Goal: Information Seeking & Learning: Learn about a topic

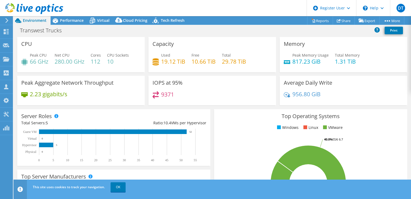
select select "USWest"
select select "USD"
click at [61, 17] on div at bounding box center [31, 9] width 63 height 18
click at [71, 23] on div "Performance" at bounding box center [69, 20] width 37 height 9
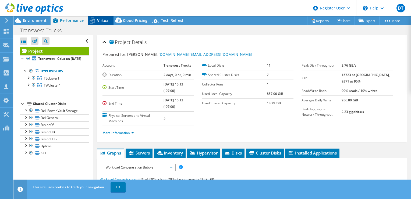
click at [109, 22] on span "Virtual" at bounding box center [103, 20] width 12 height 5
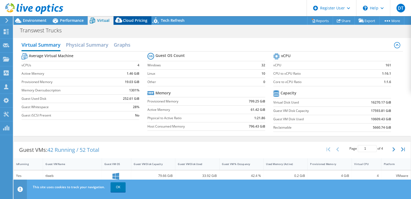
click at [121, 20] on icon at bounding box center [119, 21] width 11 height 11
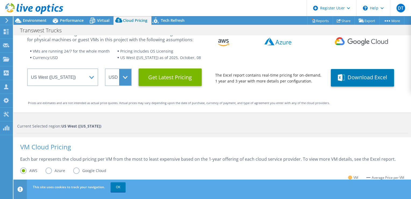
scroll to position [26, 0]
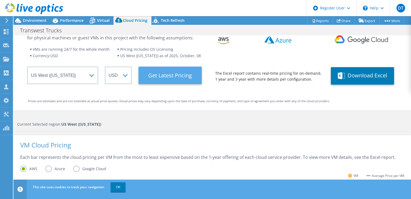
click at [160, 72] on Latest "Get Latest Pricing" at bounding box center [170, 74] width 63 height 17
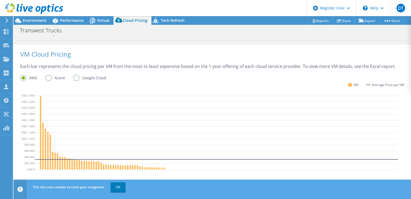
scroll to position [116, 0]
click at [51, 77] on label "Azure" at bounding box center [59, 78] width 28 height 6
click at [0, 0] on input "Azure" at bounding box center [0, 0] width 0 height 0
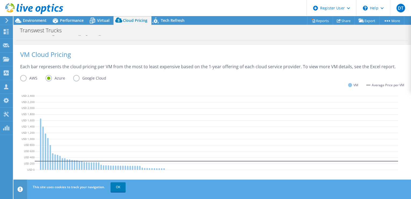
click at [76, 78] on label "Google Cloud" at bounding box center [93, 78] width 41 height 6
click at [0, 0] on input "Google Cloud" at bounding box center [0, 0] width 0 height 0
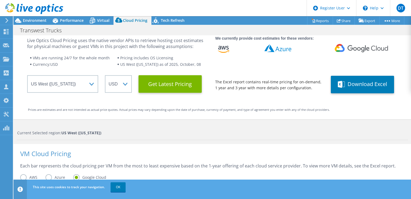
scroll to position [0, 0]
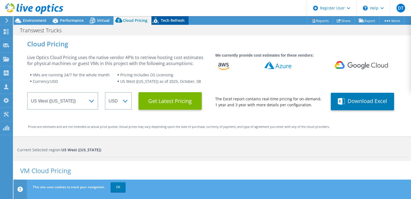
click at [161, 17] on div "Tech Refresh" at bounding box center [170, 20] width 37 height 9
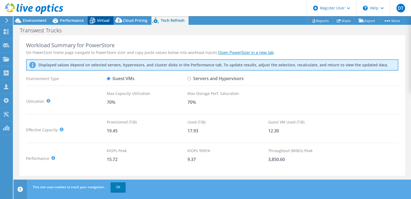
click at [104, 20] on span "Virtual" at bounding box center [103, 20] width 12 height 5
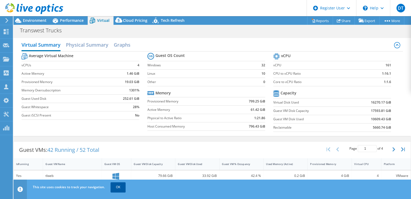
click at [124, 188] on link "OK" at bounding box center [118, 187] width 15 height 10
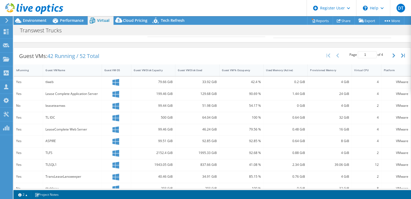
scroll to position [160, 0]
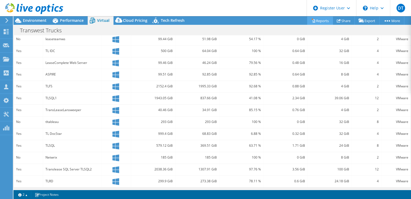
click at [321, 22] on link "Reports" at bounding box center [320, 20] width 26 height 8
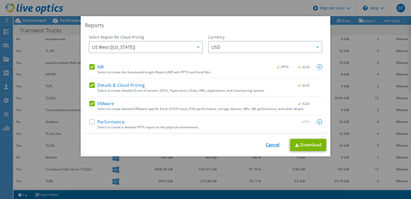
click at [269, 143] on link "Cancel" at bounding box center [273, 144] width 14 height 5
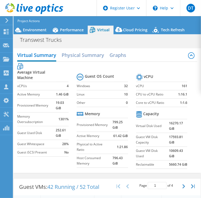
drag, startPoint x: 17, startPoint y: 70, endPoint x: 8, endPoint y: 84, distance: 17.3
click at [17, 70] on b "Average Virtual Machine" at bounding box center [36, 74] width 38 height 11
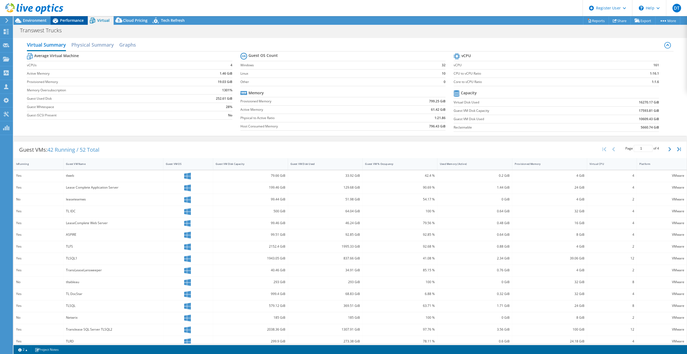
click at [68, 22] on span "Performance" at bounding box center [72, 20] width 24 height 5
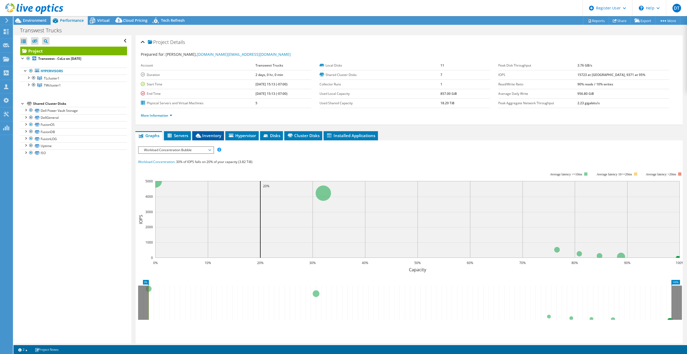
click at [214, 137] on span "Inventory" at bounding box center [208, 135] width 26 height 5
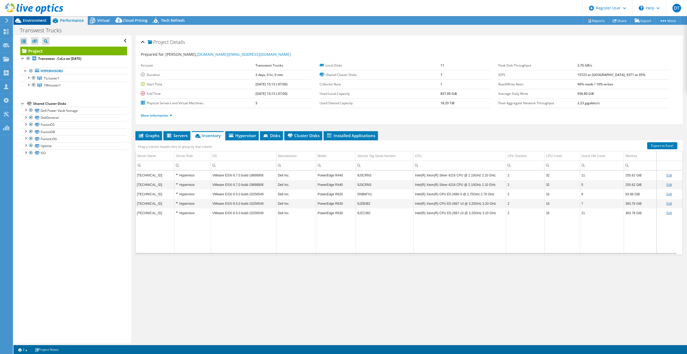
click at [27, 20] on span "Environment" at bounding box center [35, 20] width 24 height 5
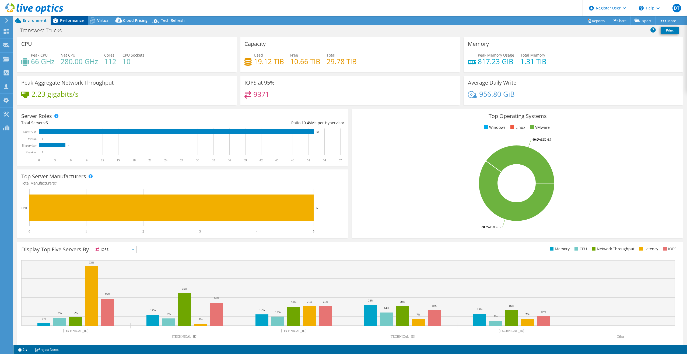
click at [58, 19] on icon at bounding box center [55, 20] width 9 height 9
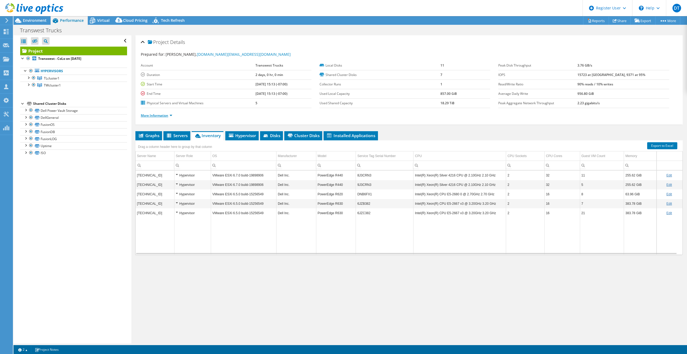
click at [169, 115] on link "More Information" at bounding box center [156, 115] width 31 height 5
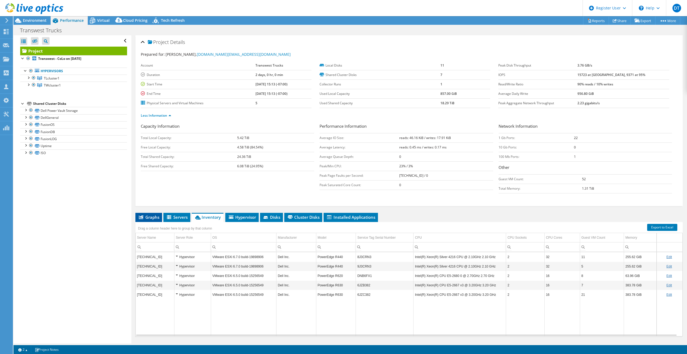
click at [148, 198] on span "Graphs" at bounding box center [148, 216] width 21 height 5
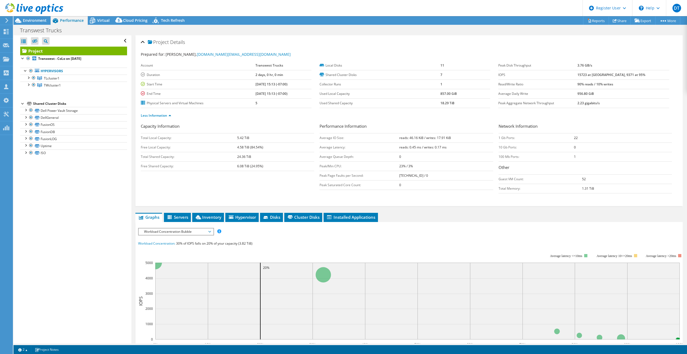
click at [175, 198] on span "Workload Concentration Bubble" at bounding box center [175, 231] width 69 height 6
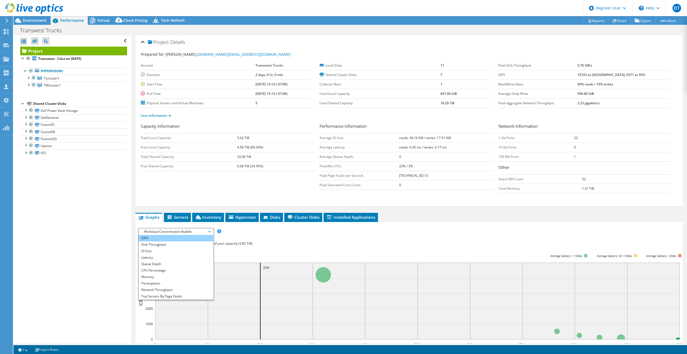
click at [177, 198] on li "IOPS" at bounding box center [176, 238] width 75 height 6
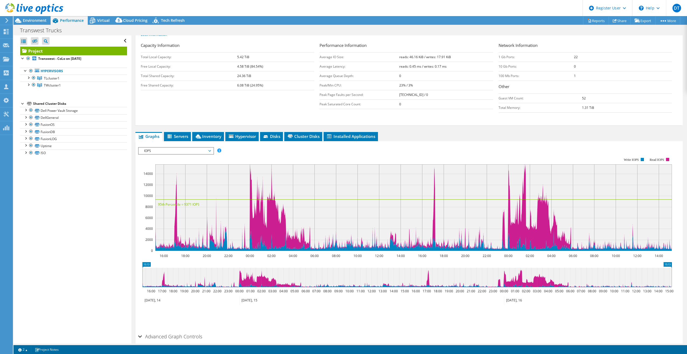
scroll to position [106, 0]
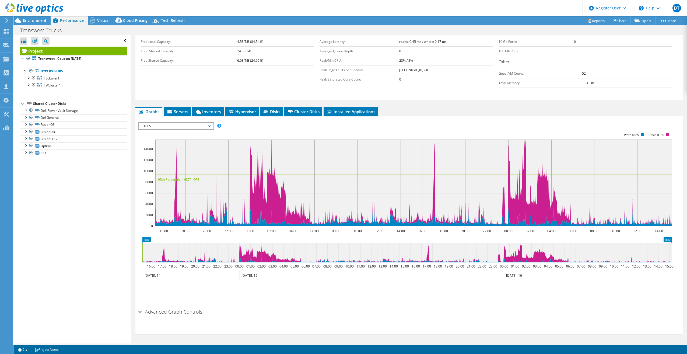
click at [210, 126] on span "IOPS" at bounding box center [175, 126] width 69 height 6
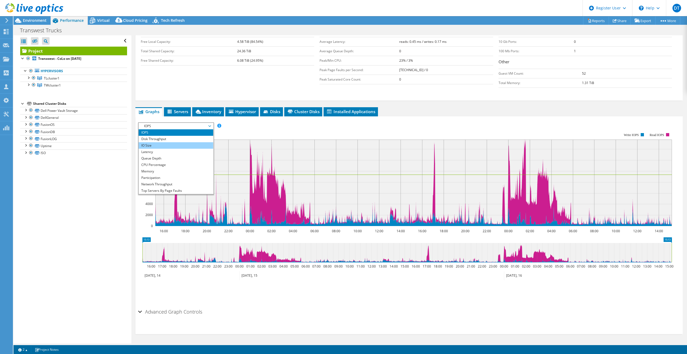
click at [190, 145] on li "IO Size" at bounding box center [176, 145] width 75 height 6
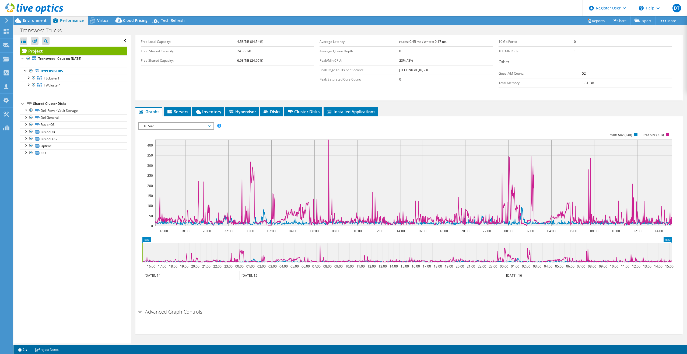
click at [161, 129] on div "IO Size IOPS Disk Throughput IO Size Latency Queue Depth CPU Percentage Memory …" at bounding box center [176, 126] width 76 height 8
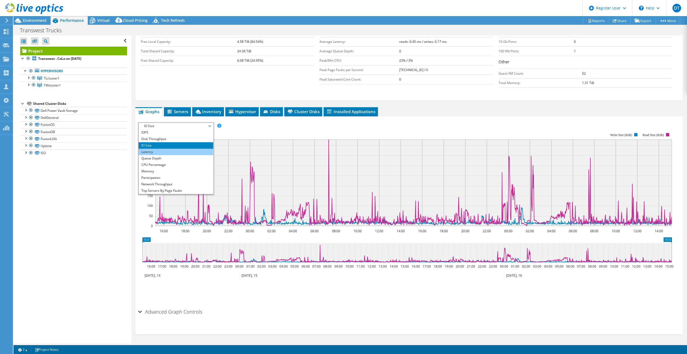
click at [163, 150] on li "Latency" at bounding box center [176, 152] width 75 height 6
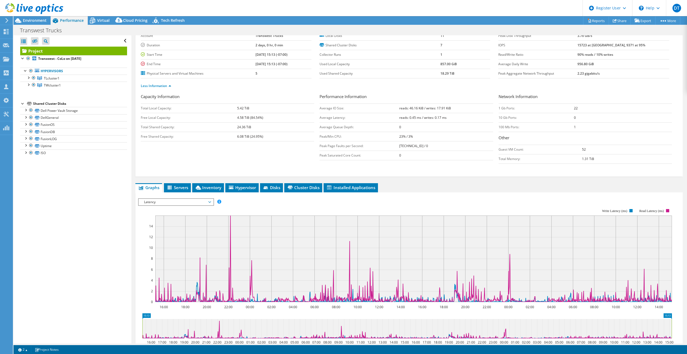
scroll to position [0, 0]
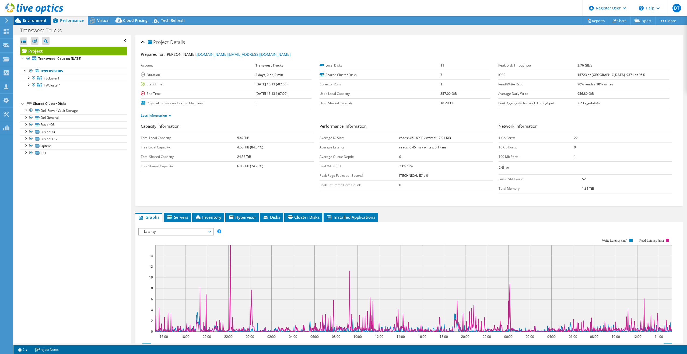
click at [40, 20] on span "Environment" at bounding box center [35, 20] width 24 height 5
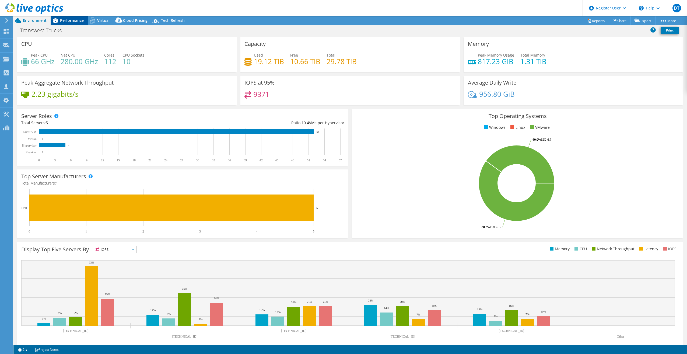
click at [68, 21] on span "Performance" at bounding box center [72, 20] width 24 height 5
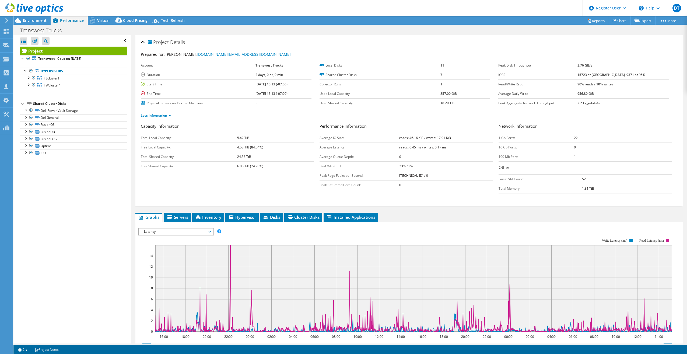
click at [171, 198] on rect at bounding box center [405, 285] width 534 height 108
click at [174, 198] on span "Latency" at bounding box center [175, 231] width 69 height 6
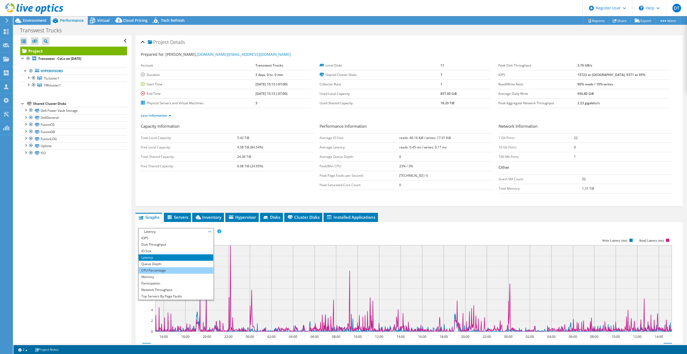
click at [187, 198] on li "CPU Percentage" at bounding box center [176, 270] width 75 height 6
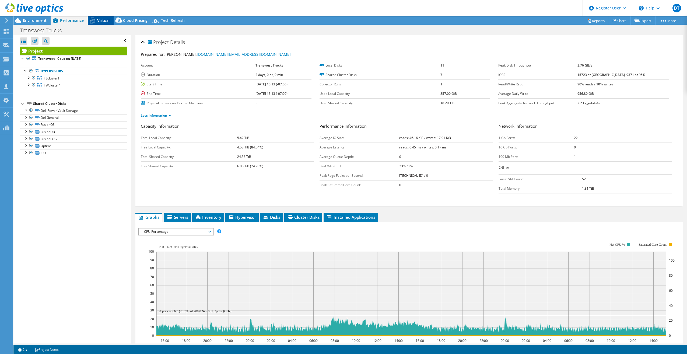
click at [97, 16] on icon at bounding box center [92, 20] width 9 height 9
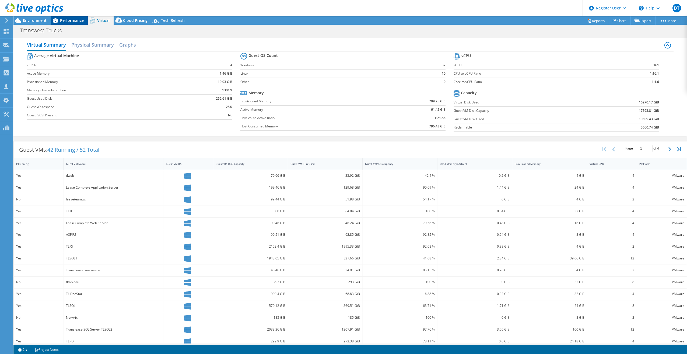
click at [77, 23] on div "Performance" at bounding box center [69, 20] width 37 height 9
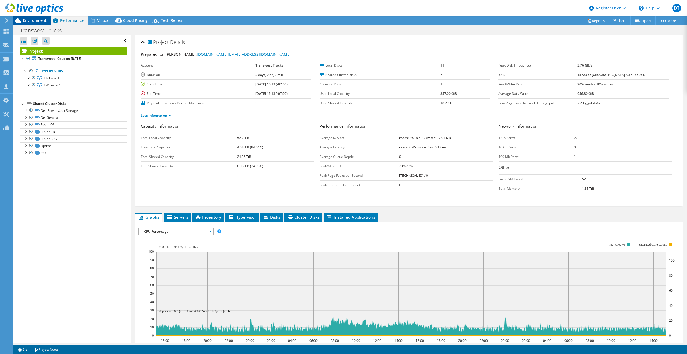
click at [42, 22] on span "Environment" at bounding box center [35, 20] width 24 height 5
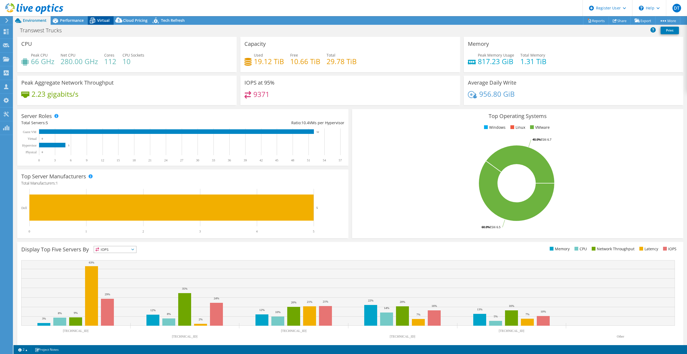
click at [110, 20] on div "Virtual" at bounding box center [101, 20] width 26 height 9
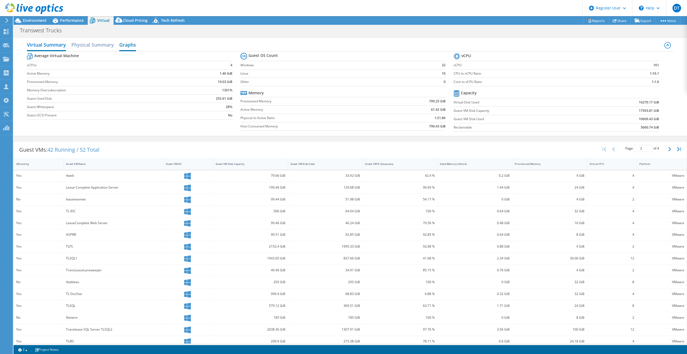
click at [121, 46] on h2 "Graphs" at bounding box center [127, 45] width 17 height 12
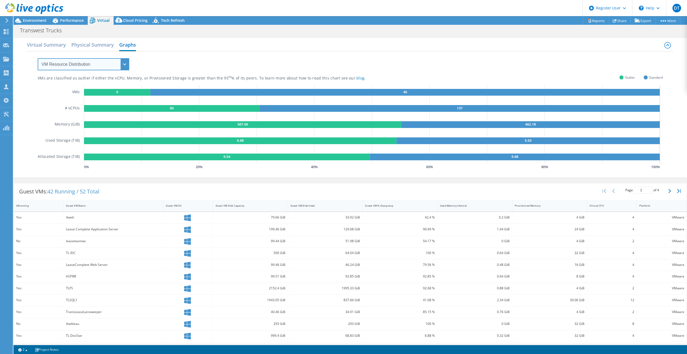
click at [115, 63] on select "VM Resource Distribution Provisioning Contrast Over Provisioning" at bounding box center [84, 64] width 92 height 12
select select "Over Provisioning"
click at [38, 58] on select "VM Resource Distribution Provisioning Contrast Over Provisioning" at bounding box center [84, 64] width 92 height 12
